Goal: Transaction & Acquisition: Purchase product/service

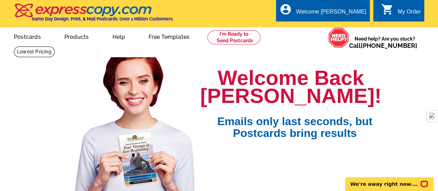
click at [402, 134] on div "Welcome Back [PERSON_NAME]! Emails only last seconds, but Postcards bring resul…" at bounding box center [219, 139] width 416 height 175
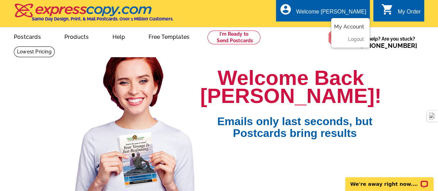
click at [340, 26] on link "My Account" at bounding box center [349, 27] width 30 height 6
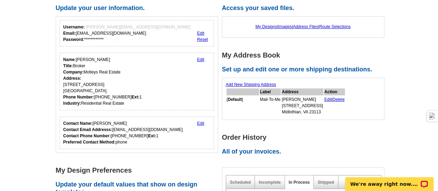
scroll to position [35, 0]
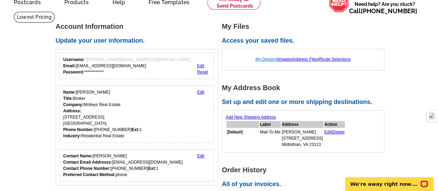
click at [259, 60] on link "My Designs" at bounding box center [267, 59] width 22 height 5
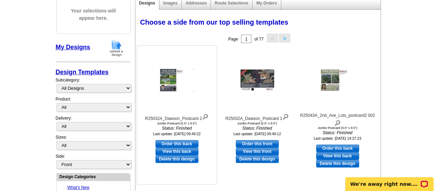
scroll to position [104, 0]
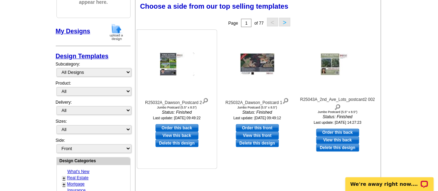
click at [176, 127] on link "Order this back" at bounding box center [177, 128] width 43 height 8
select select "2"
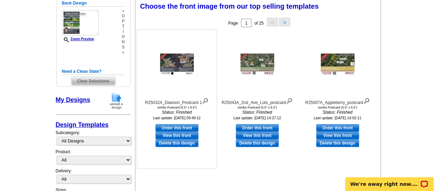
click at [177, 127] on link "Order this front" at bounding box center [177, 128] width 43 height 8
select select "back"
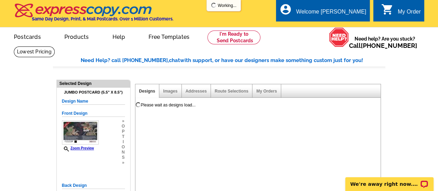
scroll to position [0, 0]
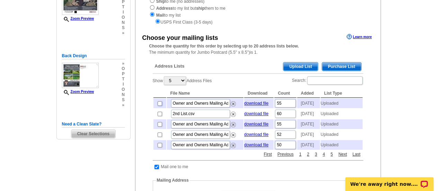
click at [158, 104] on input "checkbox" at bounding box center [160, 103] width 5 height 5
checkbox input "true"
click at [160, 116] on input "checkbox" at bounding box center [160, 114] width 5 height 5
checkbox input "true"
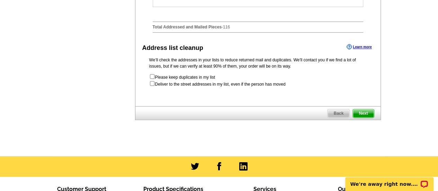
scroll to position [416, 0]
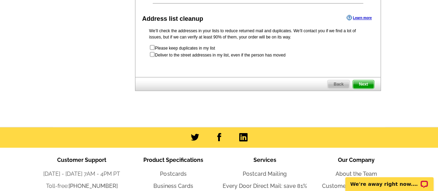
click at [367, 88] on span "Next" at bounding box center [363, 84] width 21 height 8
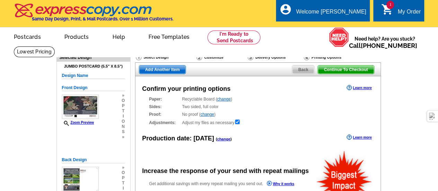
radio input "false"
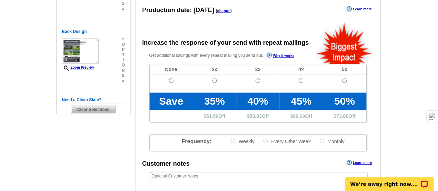
scroll to position [139, 0]
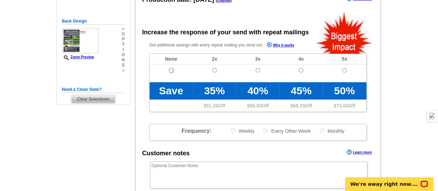
click at [169, 70] on input "radio" at bounding box center [171, 70] width 5 height 5
radio input "true"
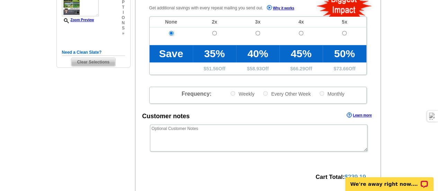
scroll to position [243, 0]
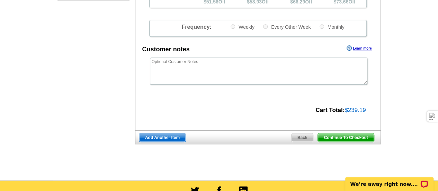
click at [344, 137] on span "Continue To Checkout" at bounding box center [346, 137] width 56 height 8
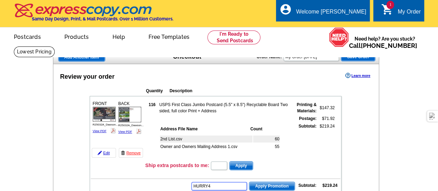
type input "HURRY40"
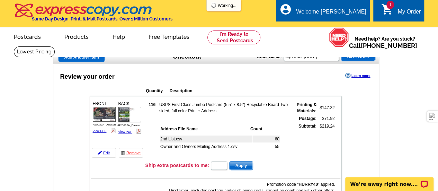
scroll to position [69, 0]
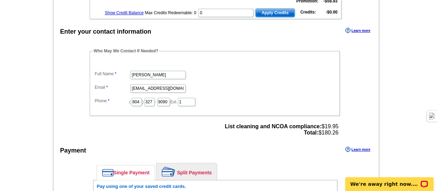
scroll to position [277, 0]
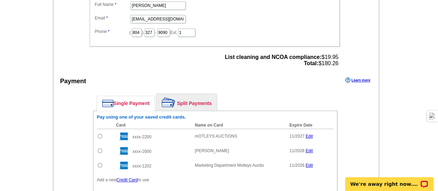
click at [99, 134] on input "radio" at bounding box center [100, 136] width 5 height 5
radio input "true"
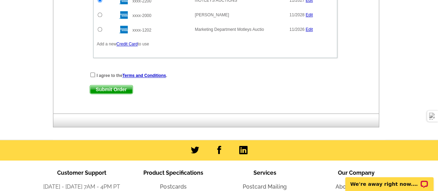
scroll to position [450, 0]
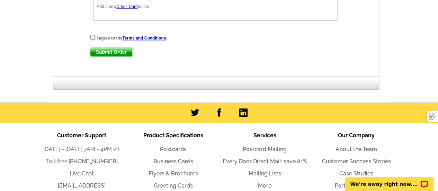
click at [93, 35] on input "checkbox" at bounding box center [92, 37] width 5 height 5
checkbox input "true"
click at [112, 51] on span "Submit Order" at bounding box center [111, 52] width 43 height 8
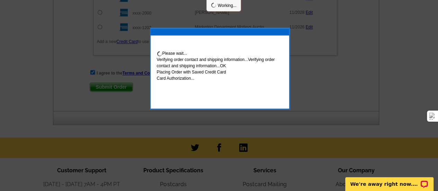
scroll to position [485, 0]
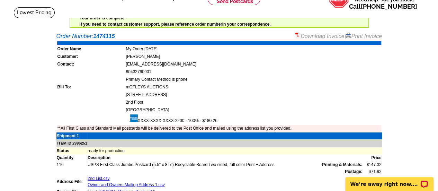
scroll to position [35, 0]
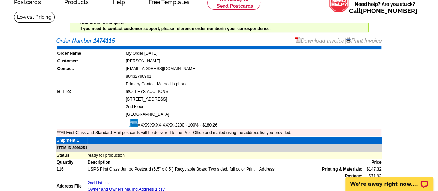
click at [317, 41] on link "Download Invoice" at bounding box center [319, 41] width 49 height 6
